Goal: Information Seeking & Learning: Find specific fact

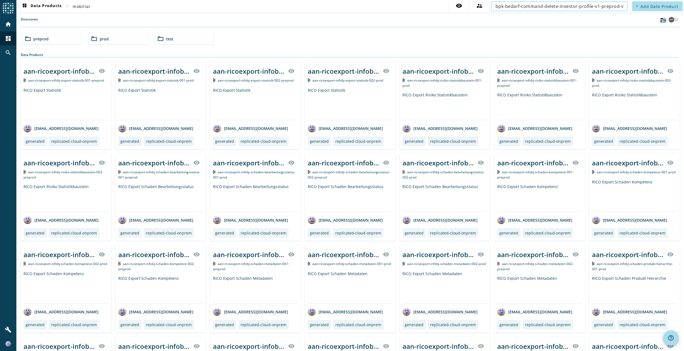
scroll to position [0, 12]
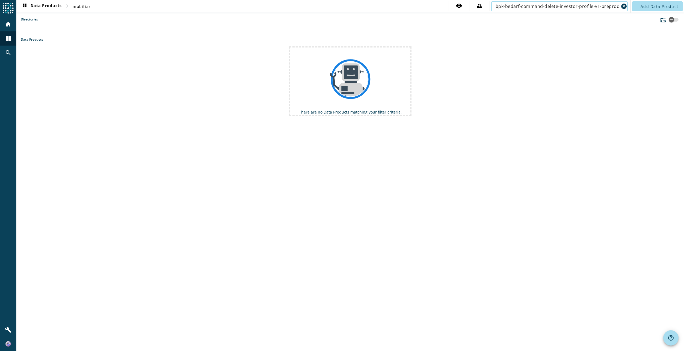
click at [516, 8] on input "bpk-bedarf-command-delete-investor-profile-v1-preprod" at bounding box center [556, 6] width 123 height 7
click at [607, 5] on input "bpk-bedarf-command-delete-investor-profile-v1-preprod" at bounding box center [556, 6] width 123 height 7
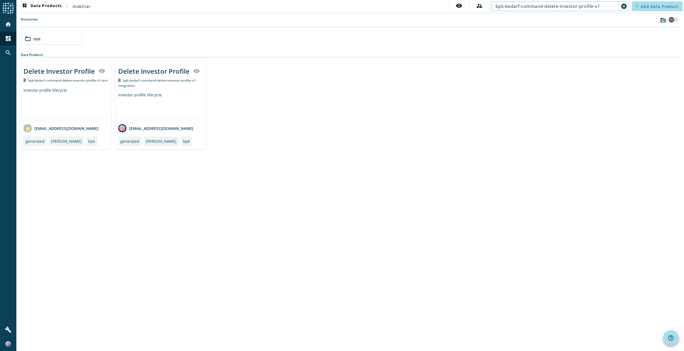
type input "bpk-bedarf-command-delete-investor-profile-v1"
